Goal: Information Seeking & Learning: Learn about a topic

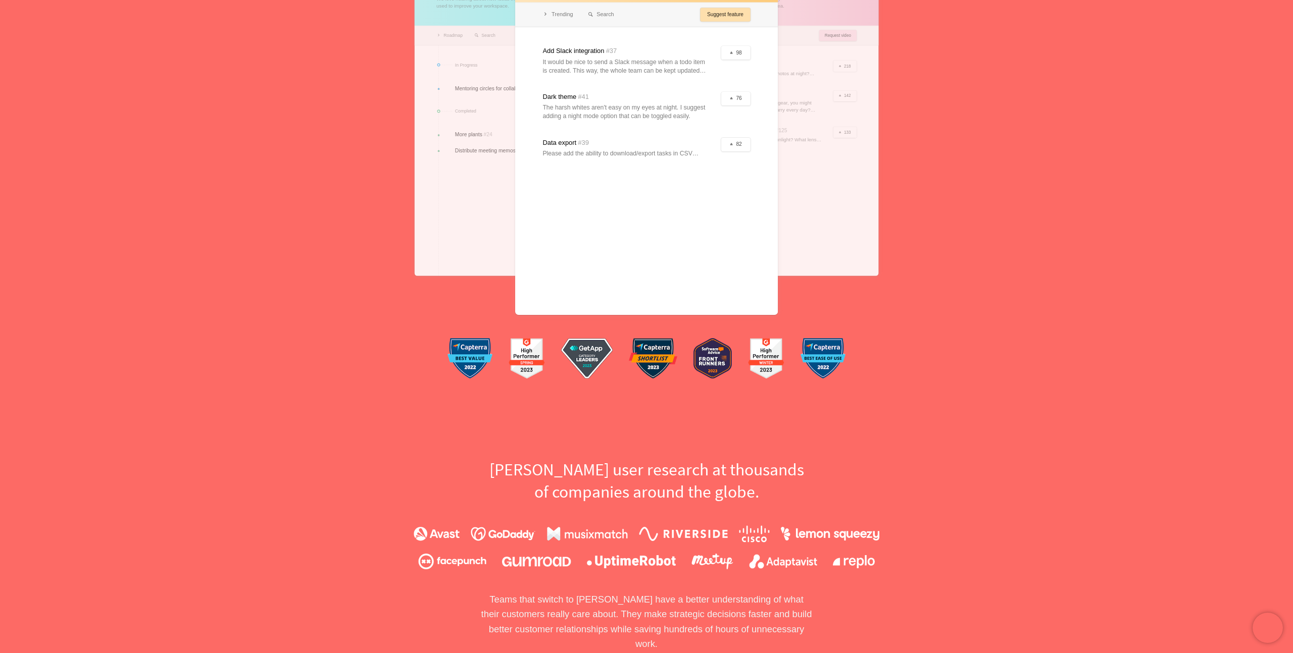
scroll to position [254, 0]
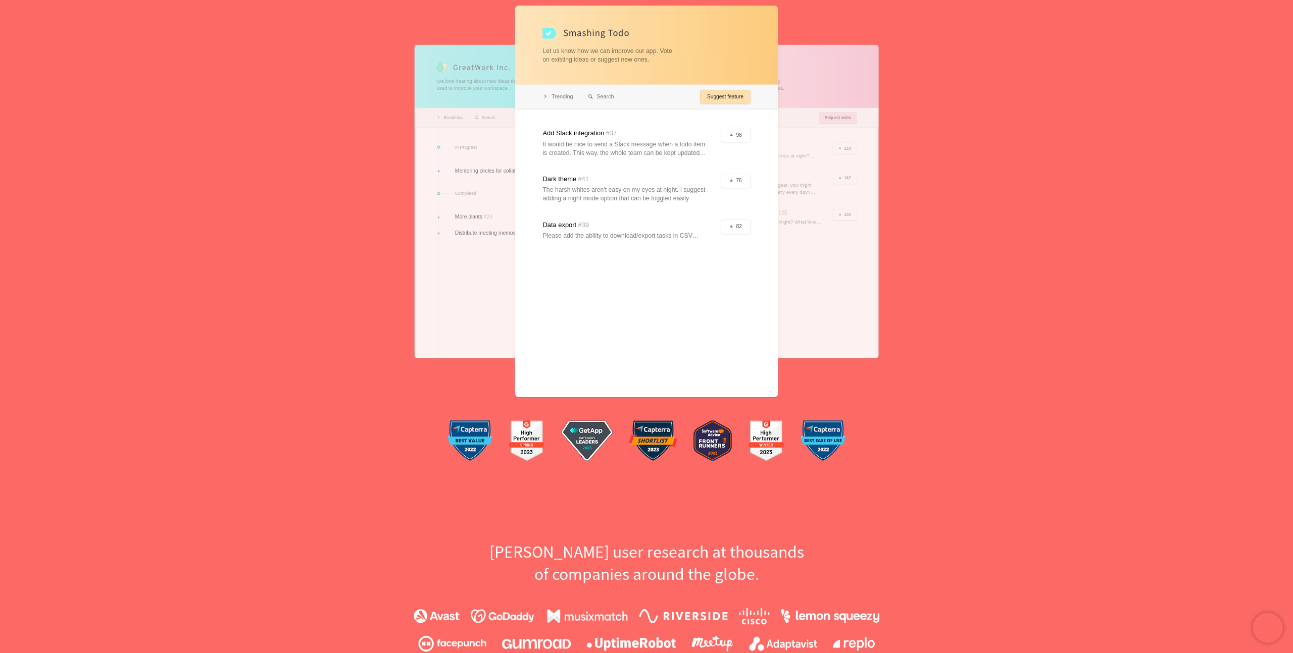
click at [793, 208] on div at bounding box center [773, 201] width 210 height 314
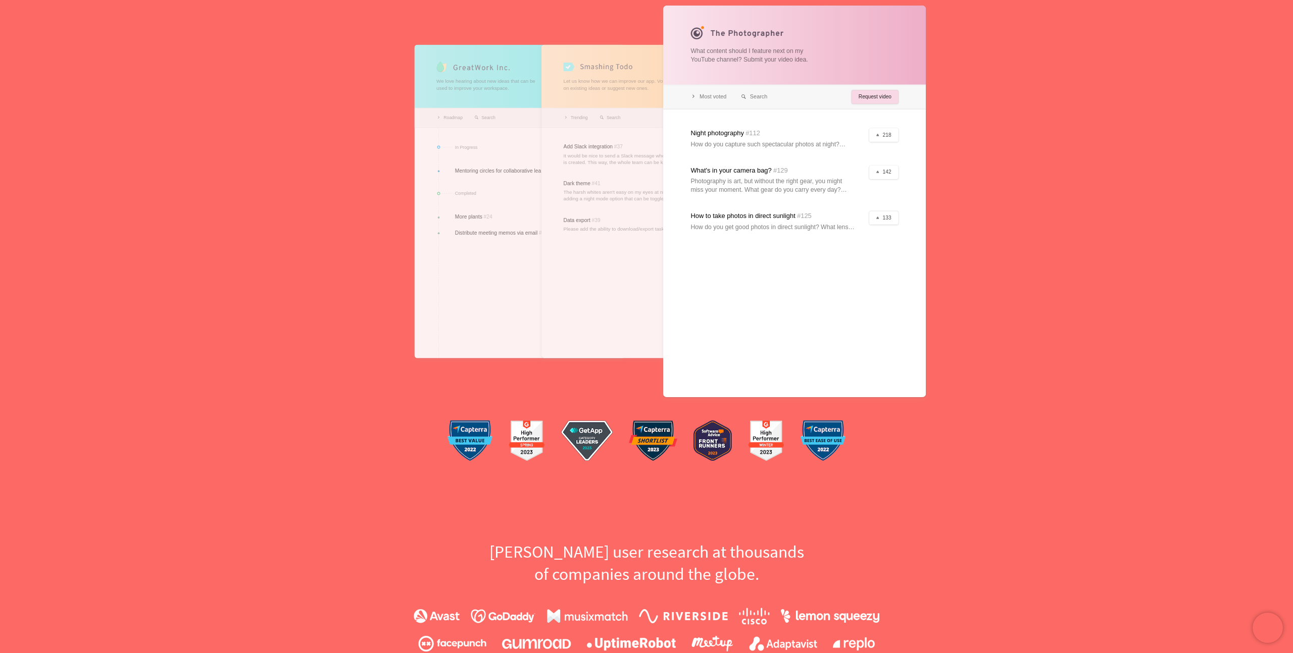
click at [461, 246] on div at bounding box center [520, 201] width 210 height 314
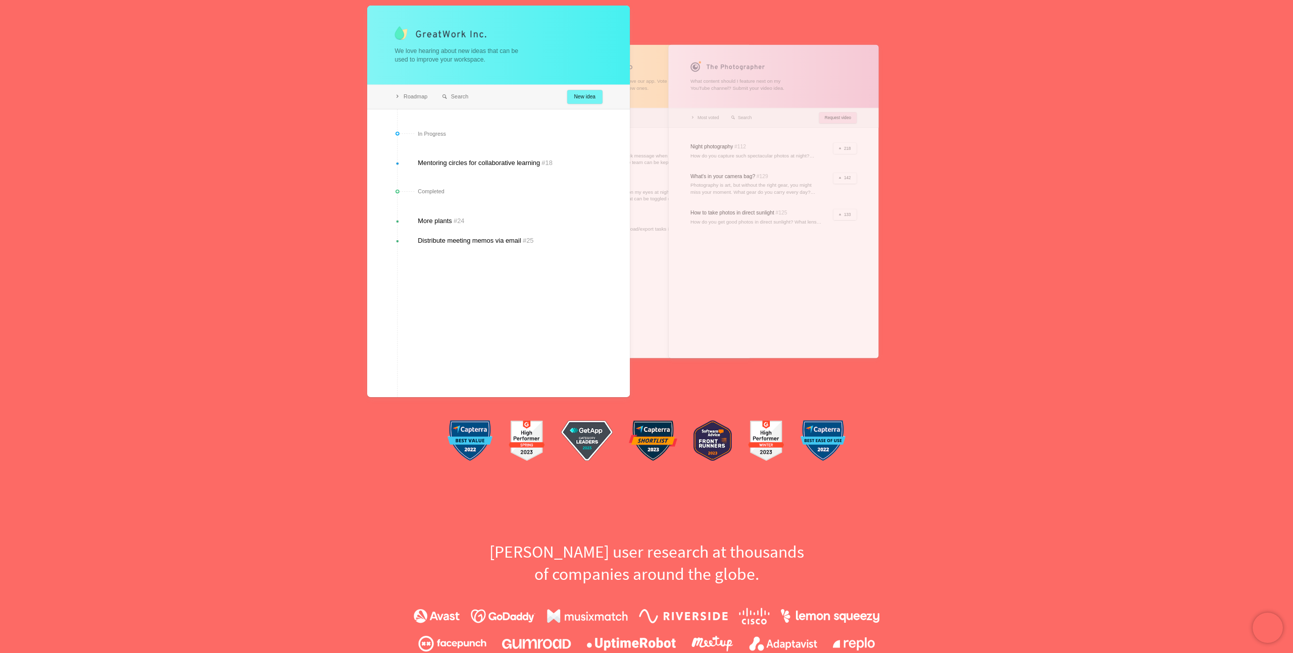
click at [603, 231] on div at bounding box center [498, 202] width 263 height 392
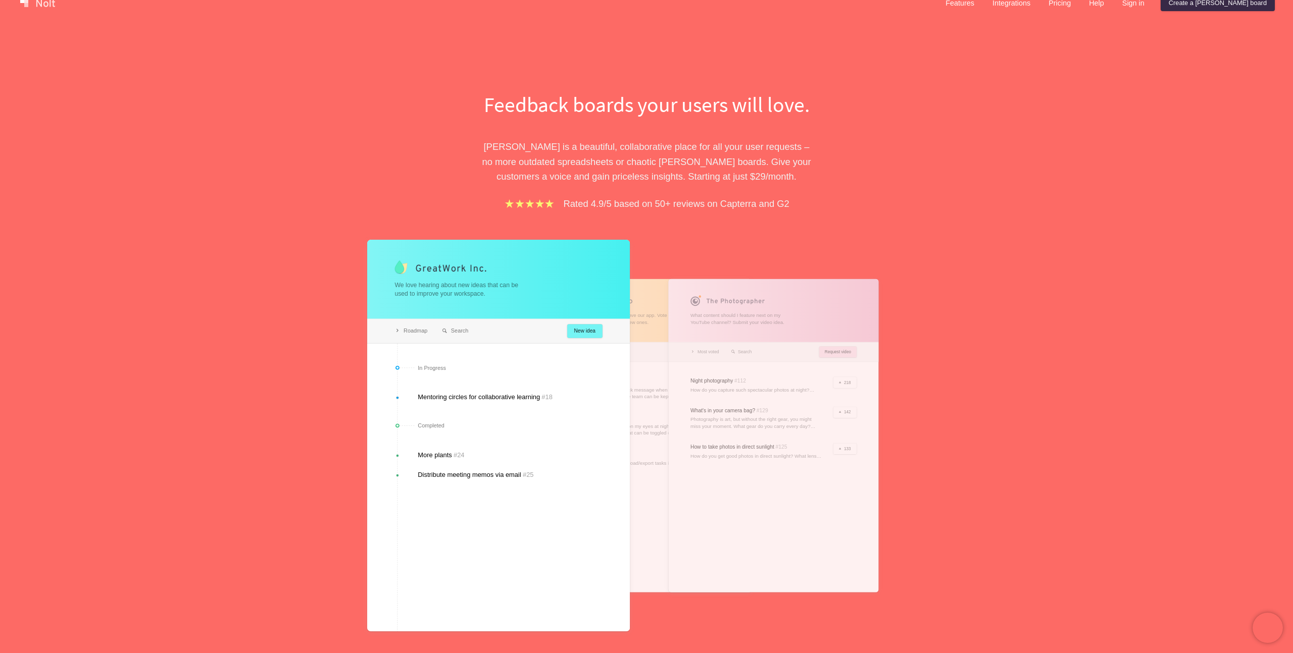
scroll to position [0, 0]
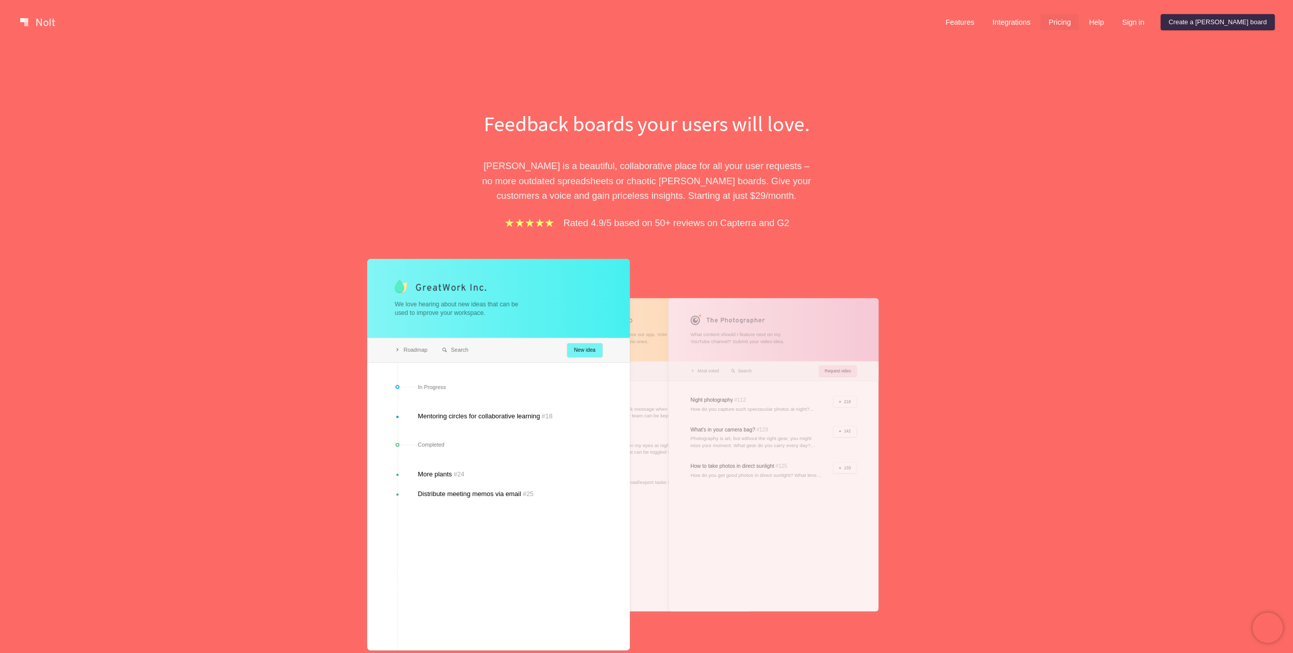
click at [1079, 23] on link "Pricing" at bounding box center [1059, 22] width 38 height 16
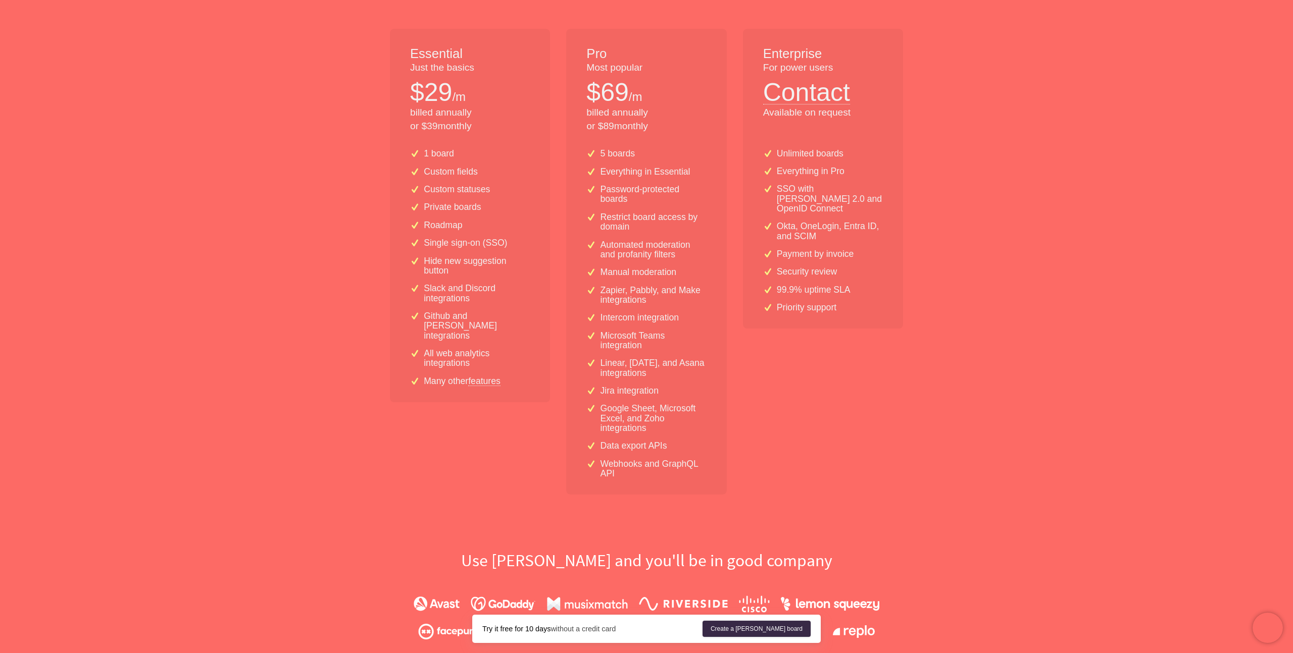
scroll to position [196, 0]
drag, startPoint x: 465, startPoint y: 203, endPoint x: 465, endPoint y: 330, distance: 127.8
click at [465, 326] on div "1 board Custom fields Custom statuses Private boards Roadmap Single sign-on (SS…" at bounding box center [470, 273] width 160 height 262
click at [465, 330] on p "Github and [PERSON_NAME] integrations" at bounding box center [477, 327] width 106 height 29
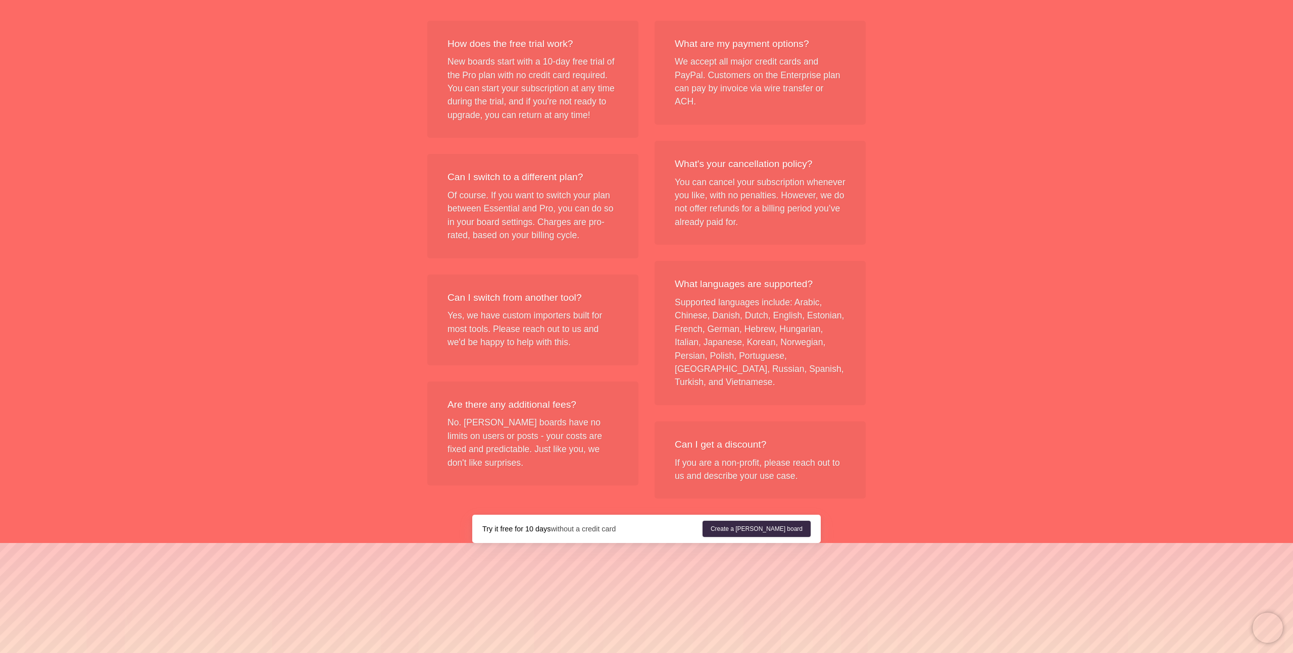
scroll to position [1104, 0]
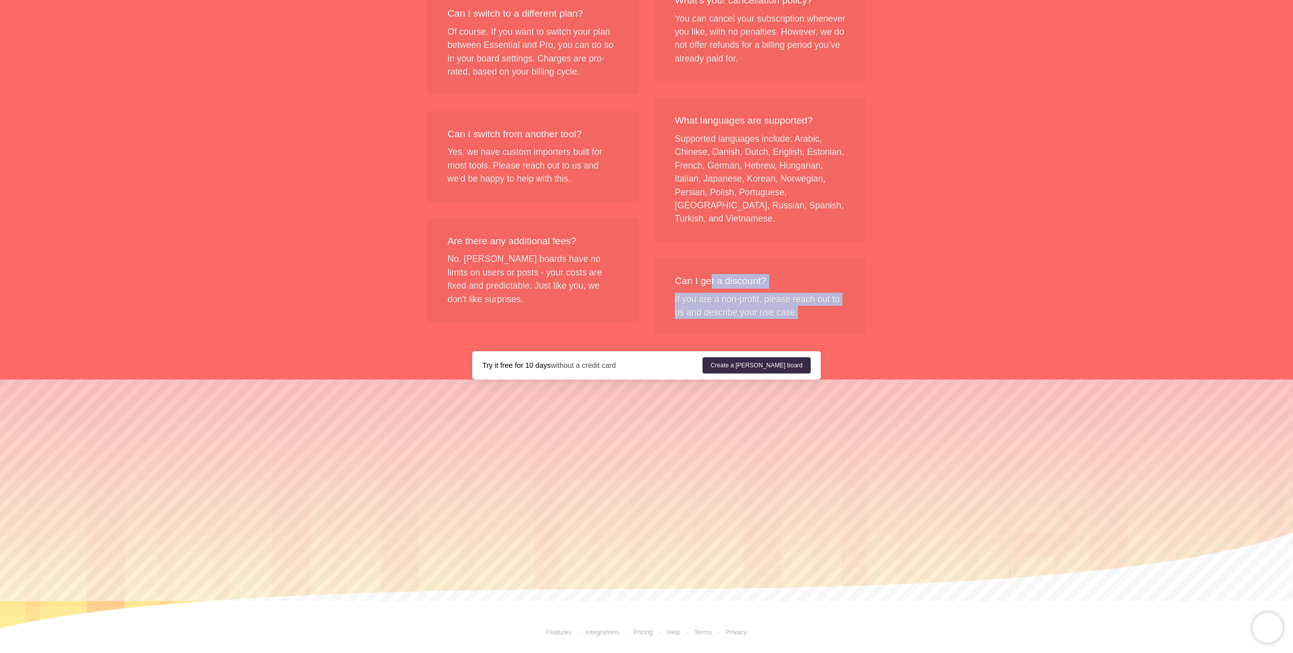
drag, startPoint x: 709, startPoint y: 279, endPoint x: 709, endPoint y: 326, distance: 47.5
click at [709, 326] on div "Can I get a discount? If you are a non-profit, please reach out to us and descr…" at bounding box center [759, 297] width 211 height 78
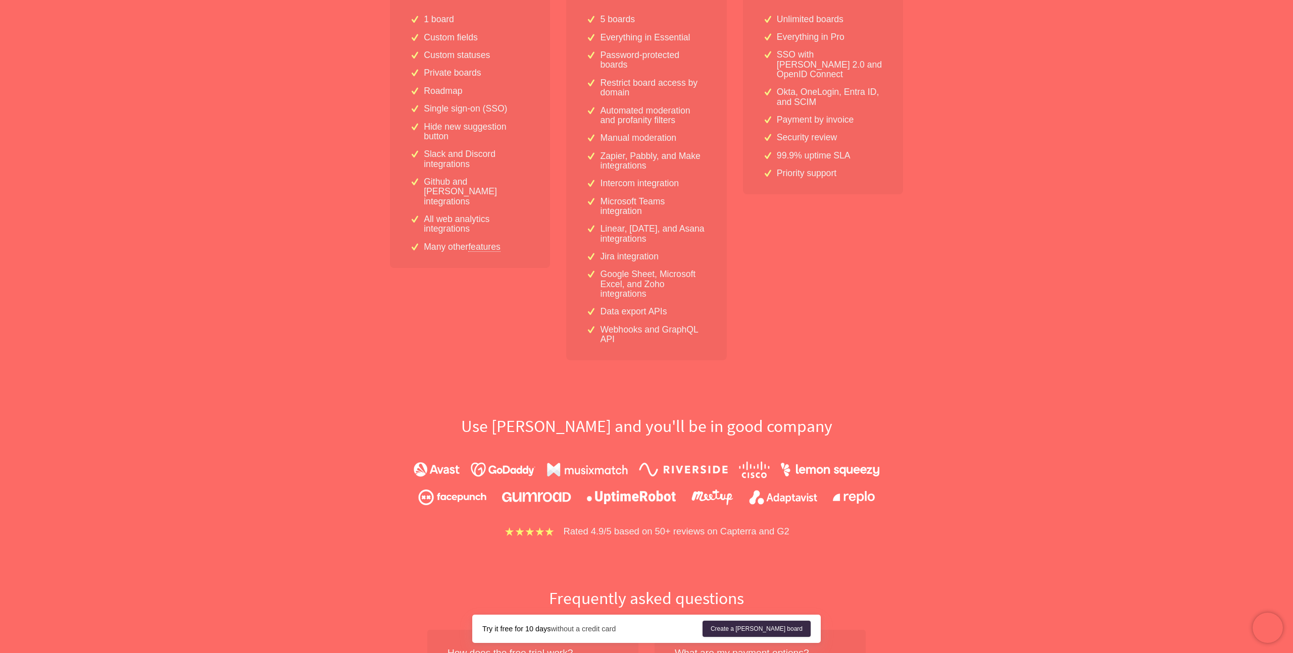
scroll to position [0, 0]
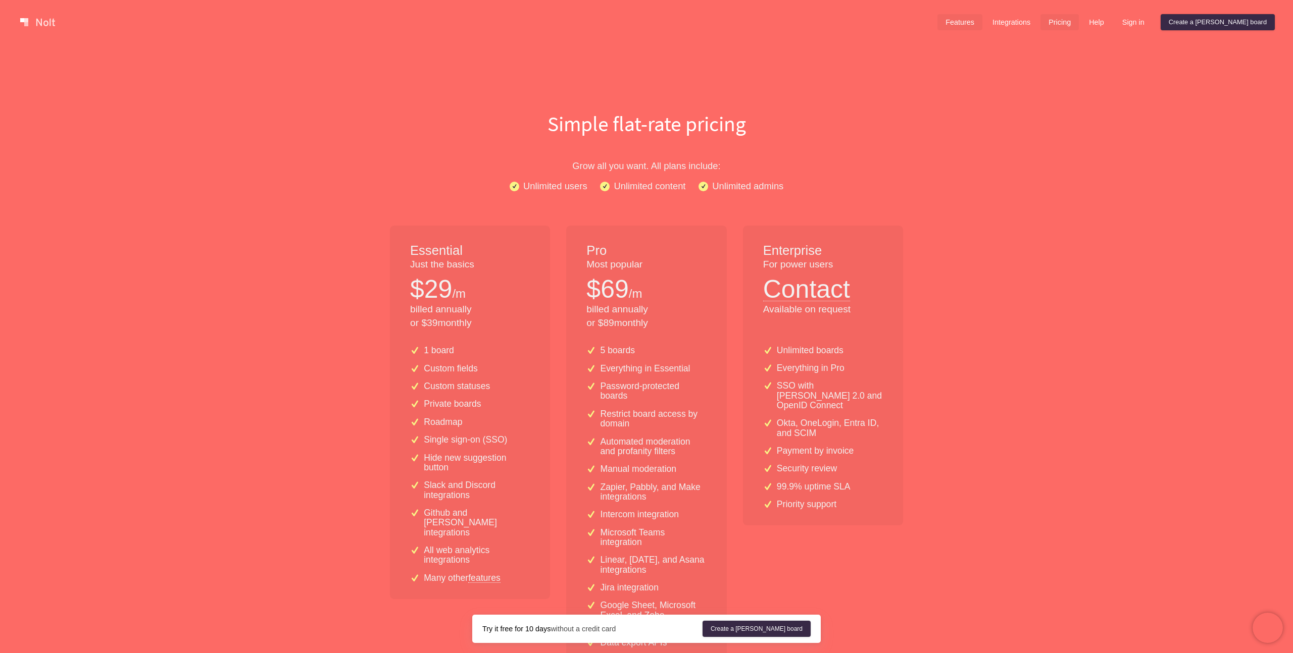
click at [982, 21] on link "Features" at bounding box center [959, 22] width 45 height 16
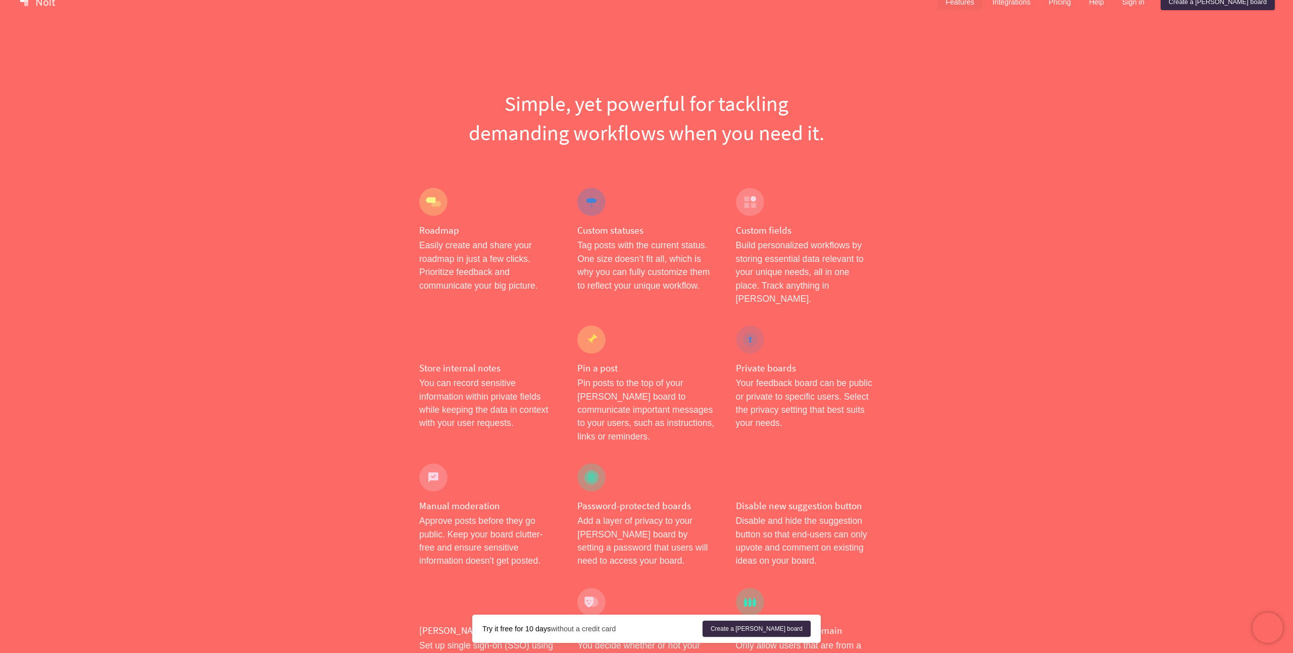
scroll to position [24, 0]
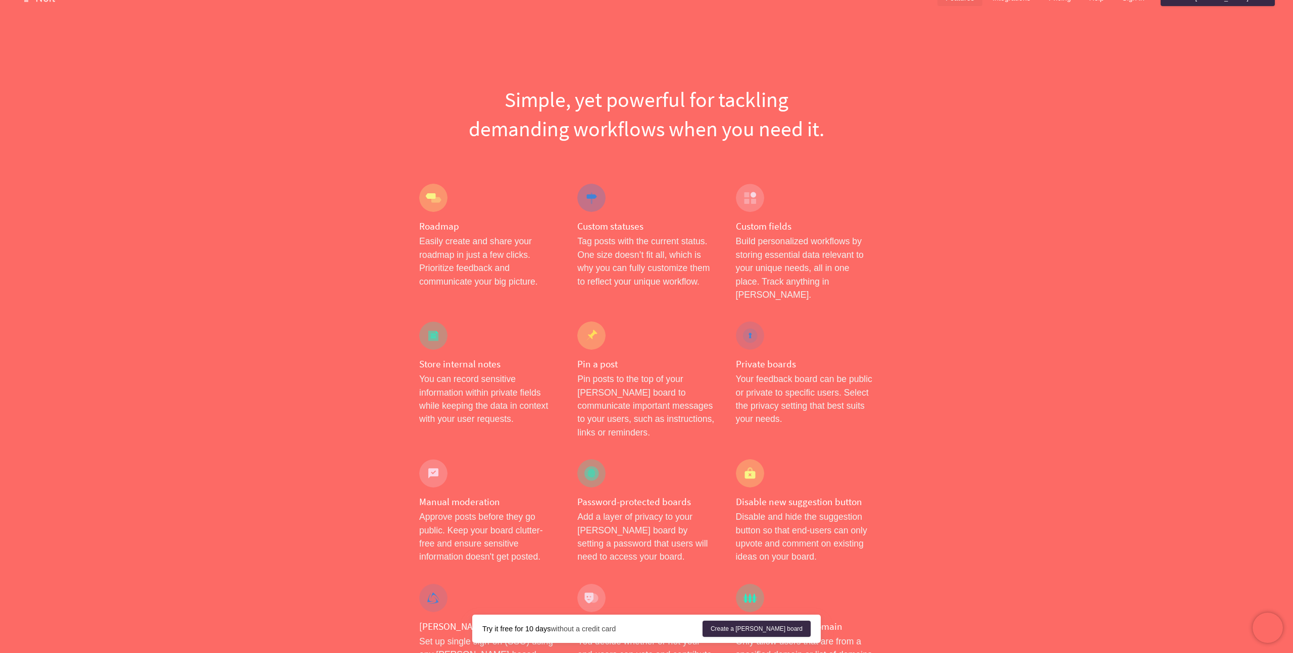
click at [622, 235] on p "Tag posts with the current status. One size doesn’t fit all, which is why you c…" at bounding box center [646, 262] width 138 height 54
drag, startPoint x: 588, startPoint y: 212, endPoint x: 618, endPoint y: 272, distance: 67.3
click at [618, 272] on div "Custom statuses Tag posts with the current status. One size doesn’t fit all, wh…" at bounding box center [646, 243] width 158 height 138
click at [618, 272] on p "Tag posts with the current status. One size doesn’t fit all, which is why you c…" at bounding box center [646, 262] width 138 height 54
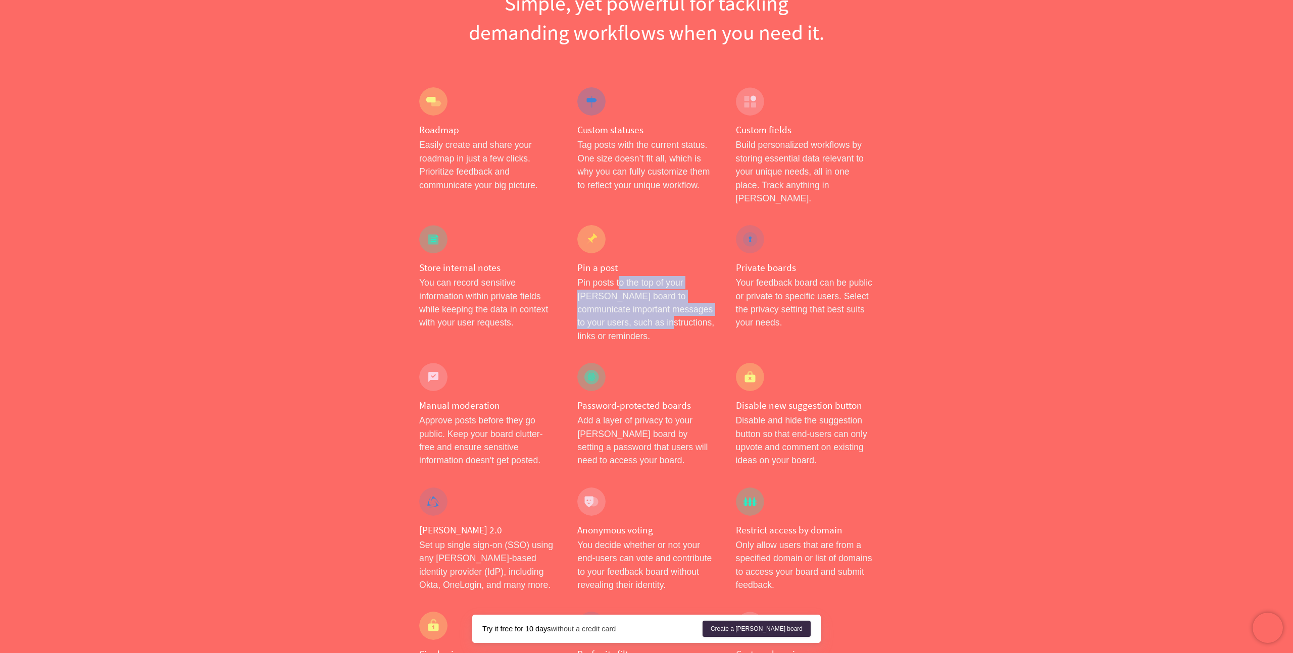
drag, startPoint x: 618, startPoint y: 272, endPoint x: 618, endPoint y: 319, distance: 46.5
click at [618, 319] on div "Pin a post Pin posts to the top of your [PERSON_NAME] board to communicate impo…" at bounding box center [646, 284] width 158 height 138
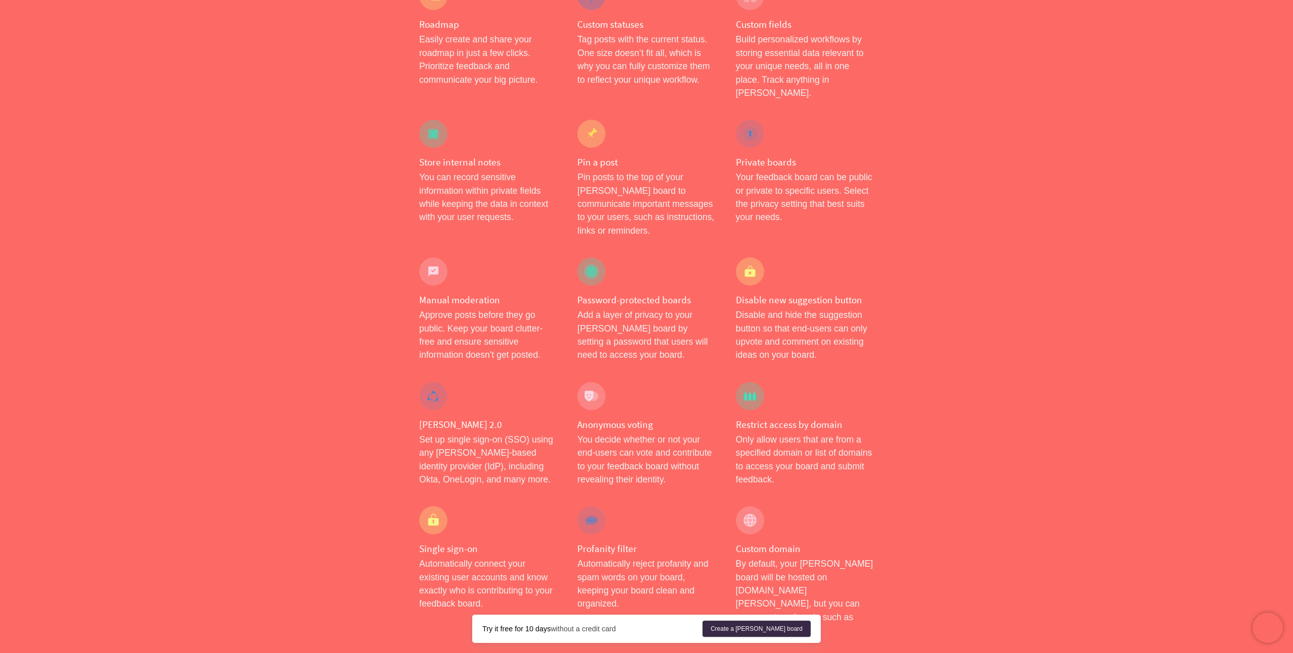
scroll to position [243, 0]
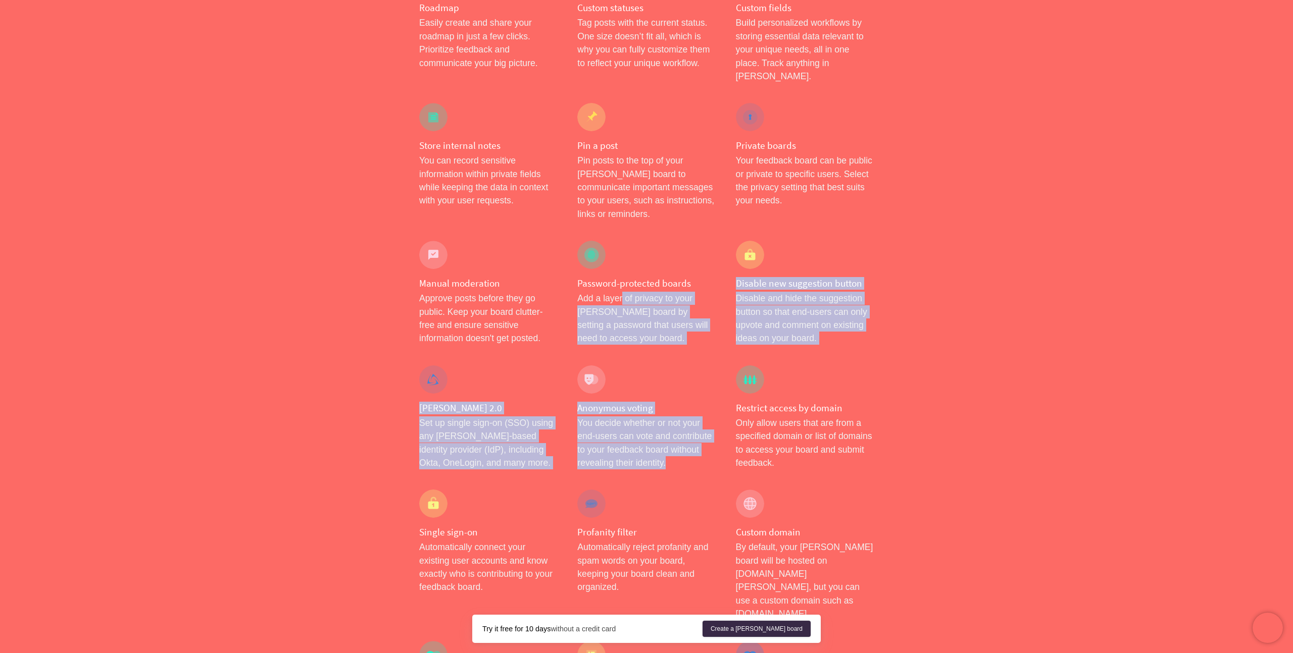
drag, startPoint x: 622, startPoint y: 267, endPoint x: 606, endPoint y: 455, distance: 188.5
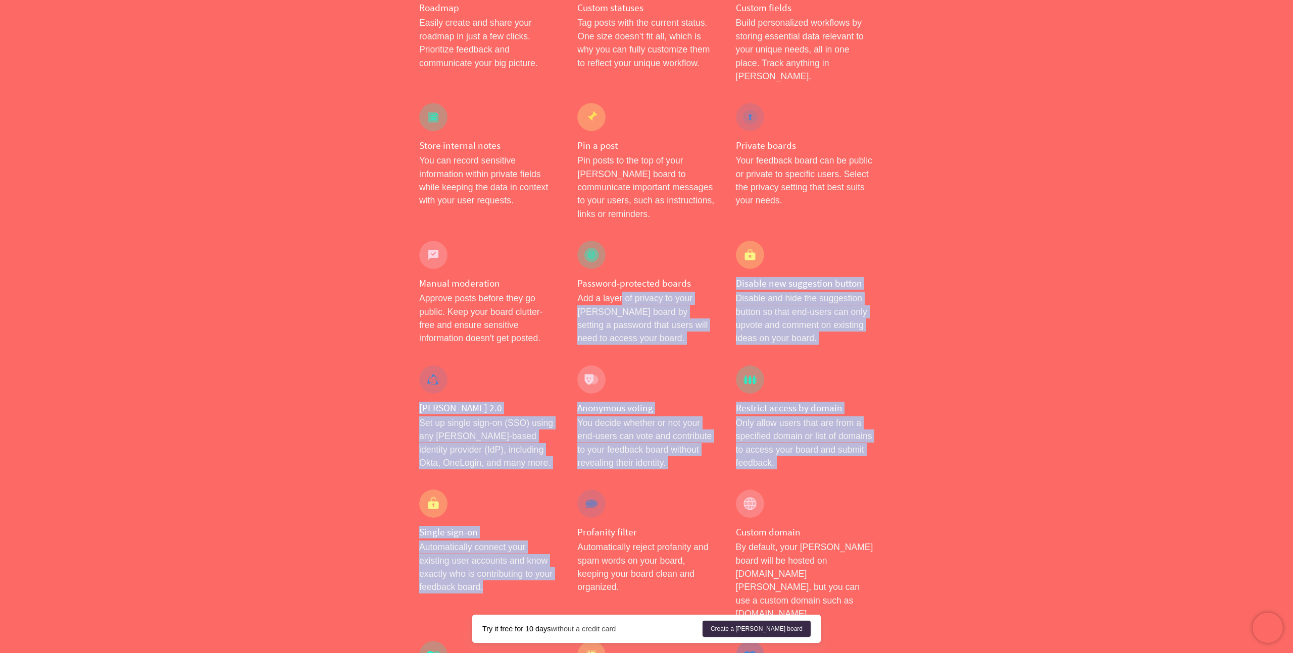
click at [606, 480] on div "Profanity filter Automatically reject profanity and spam words on your board, k…" at bounding box center [646, 555] width 158 height 151
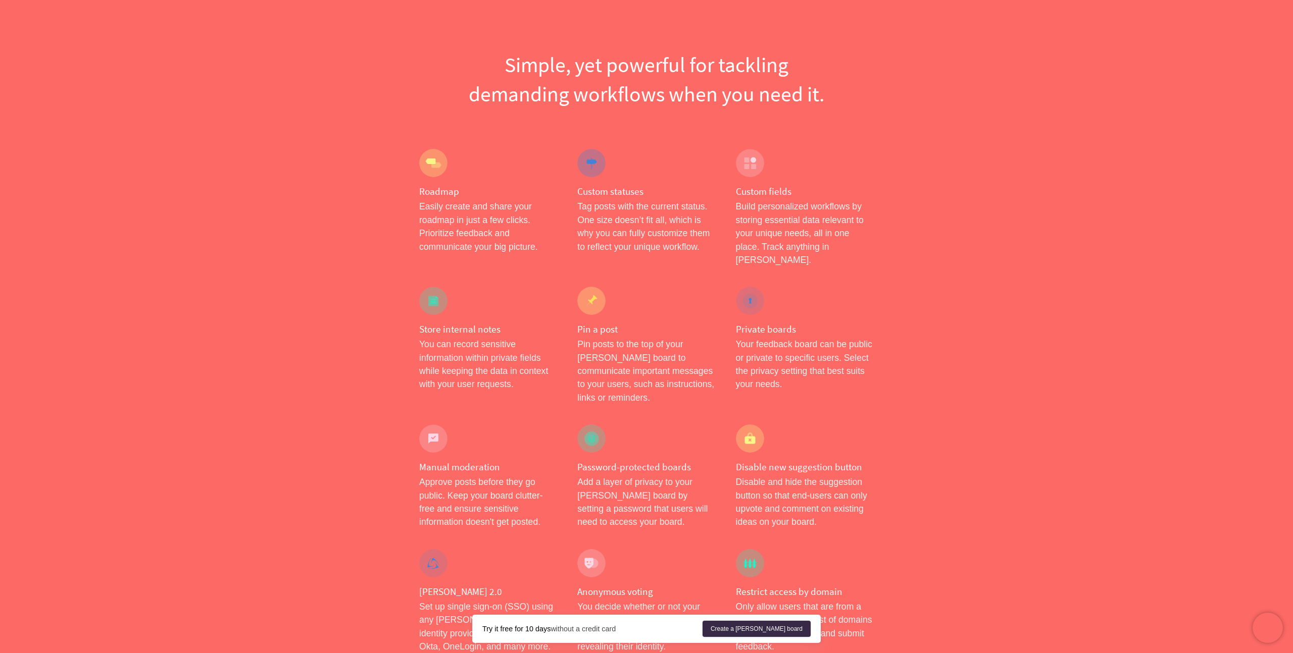
scroll to position [0, 0]
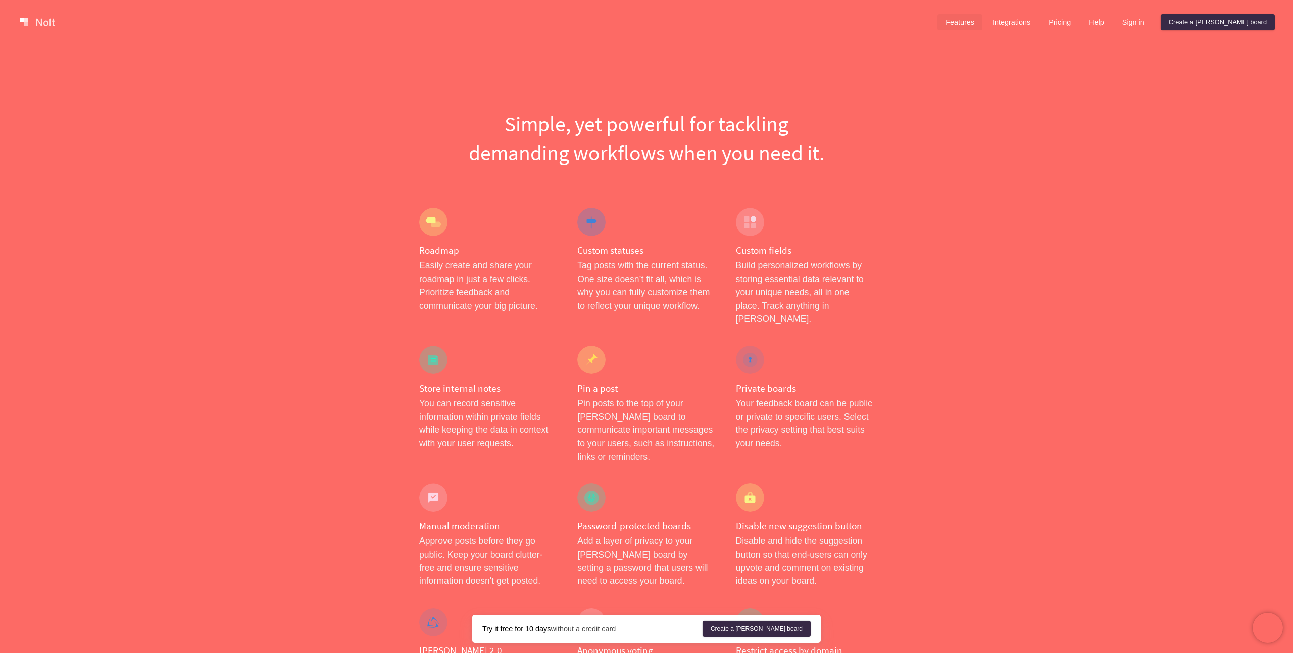
click at [1038, 22] on link "Integrations" at bounding box center [1011, 22] width 54 height 16
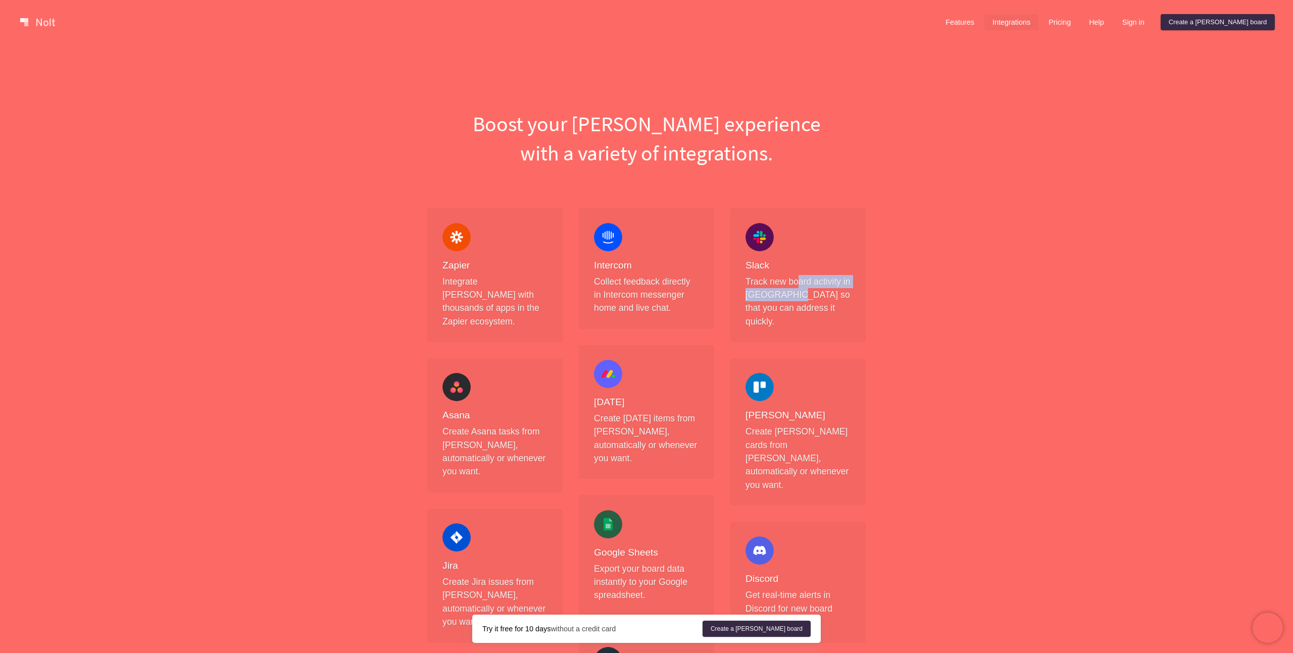
drag, startPoint x: 797, startPoint y: 282, endPoint x: 797, endPoint y: 305, distance: 23.2
click at [797, 301] on p "Track new board activity in [GEOGRAPHIC_DATA] so that you can address it quickl…" at bounding box center [797, 302] width 105 height 54
click at [797, 305] on p "Track new board activity in [GEOGRAPHIC_DATA] so that you can address it quickl…" at bounding box center [797, 302] width 105 height 54
drag, startPoint x: 784, startPoint y: 310, endPoint x: 784, endPoint y: 276, distance: 33.8
click at [784, 276] on p "Track new board activity in [GEOGRAPHIC_DATA] so that you can address it quickl…" at bounding box center [797, 302] width 105 height 54
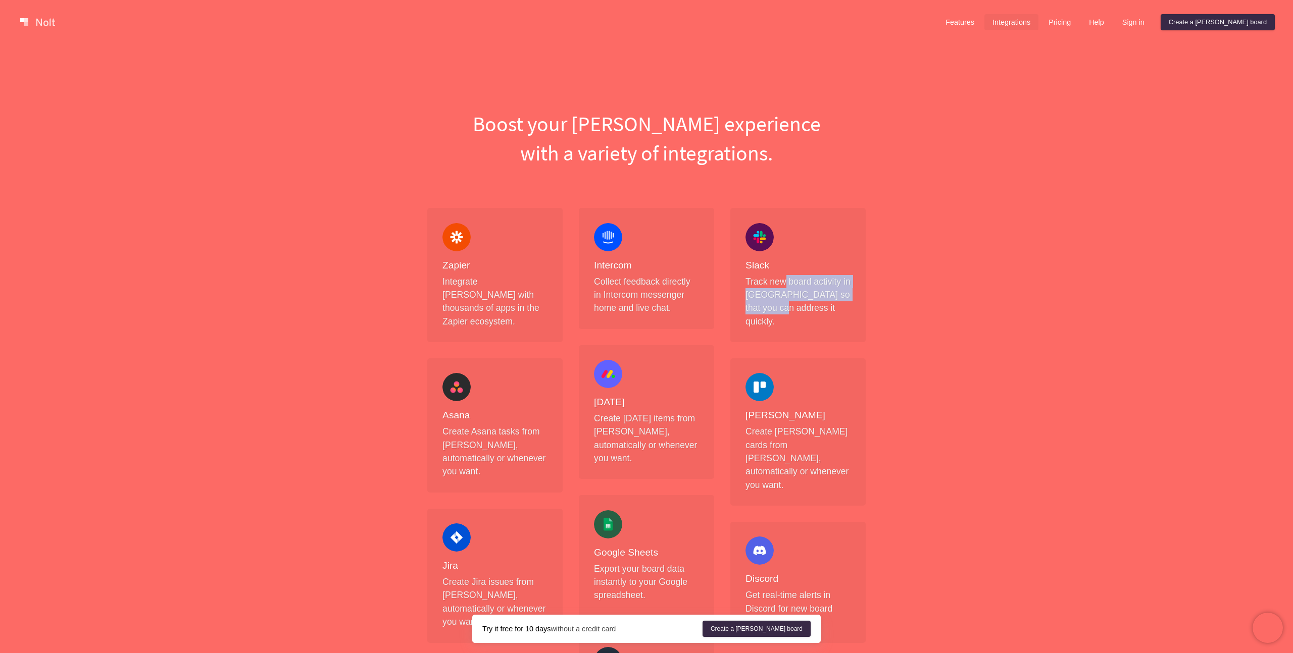
click at [784, 276] on p "Track new board activity in [GEOGRAPHIC_DATA] so that you can address it quickl…" at bounding box center [797, 302] width 105 height 54
drag, startPoint x: 784, startPoint y: 276, endPoint x: 777, endPoint y: 312, distance: 36.2
click at [777, 312] on p "Track new board activity in [GEOGRAPHIC_DATA] so that you can address it quickl…" at bounding box center [797, 302] width 105 height 54
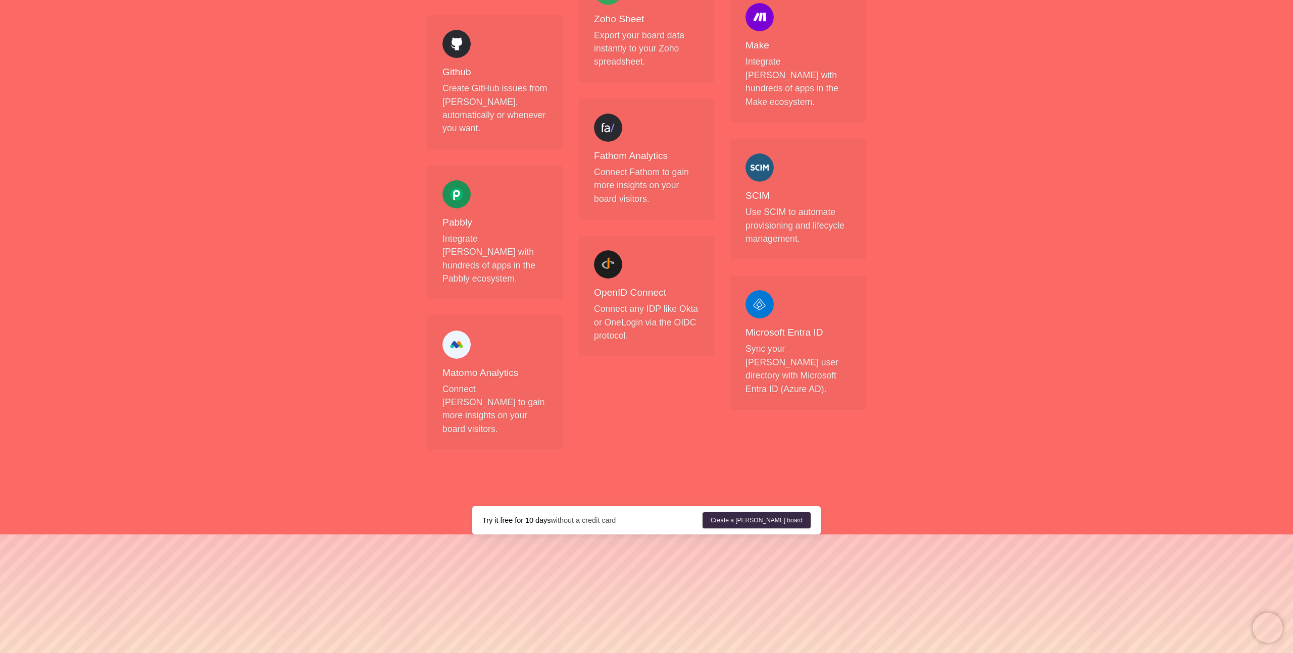
scroll to position [928, 0]
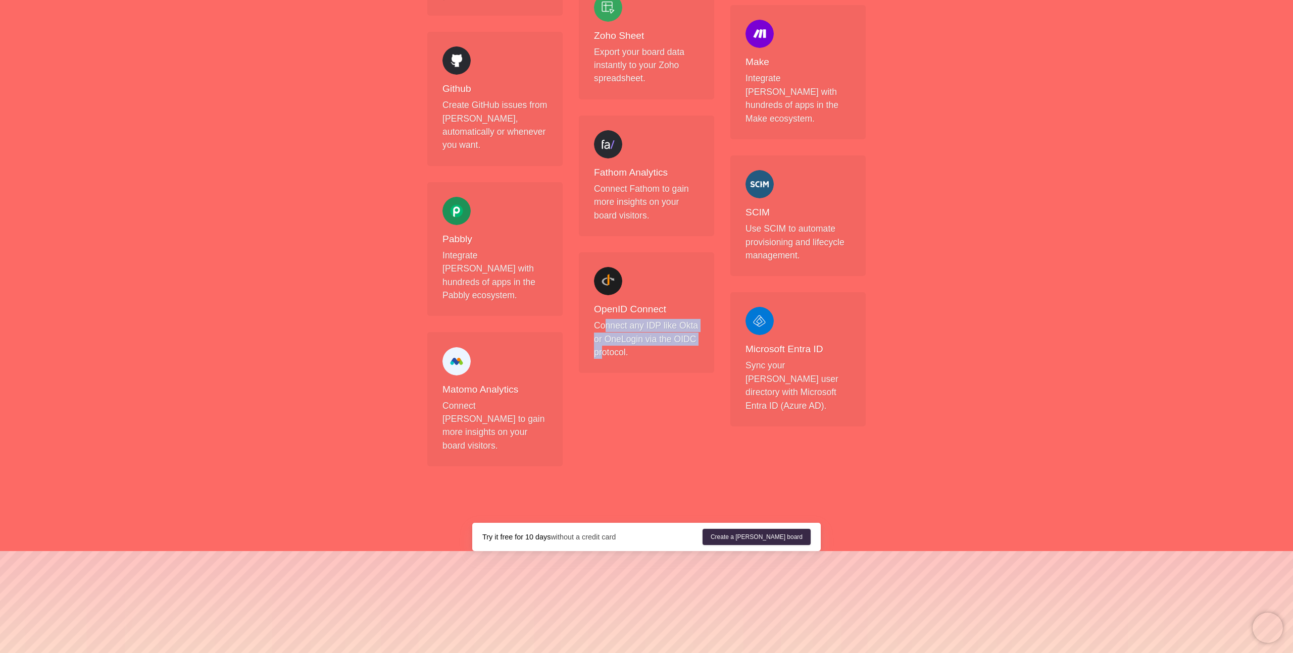
drag, startPoint x: 604, startPoint y: 311, endPoint x: 604, endPoint y: 342, distance: 31.3
click at [604, 342] on p "Connect any IDP like Okta or OneLogin via the OIDC protocol." at bounding box center [646, 339] width 105 height 40
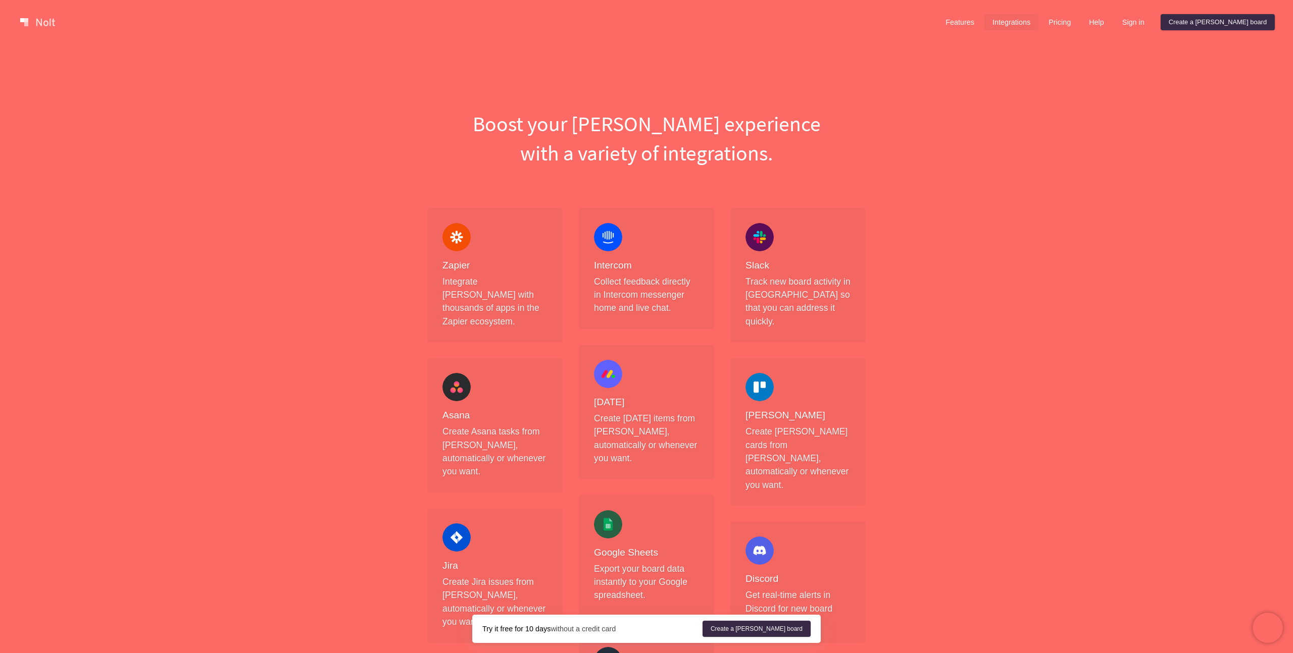
scroll to position [20, 0]
